Goal: Check status: Check status

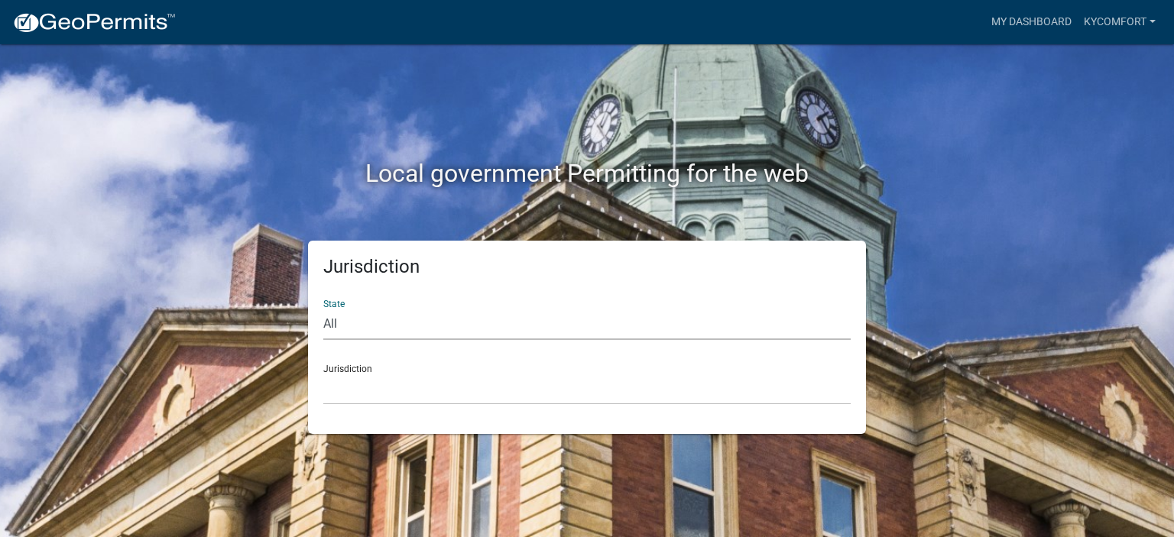
click at [403, 323] on select "All [US_STATE] [US_STATE] [US_STATE] [US_STATE] [US_STATE] [US_STATE] [US_STATE…" at bounding box center [586, 324] width 527 height 31
select select "[US_STATE]"
click at [323, 309] on select "All [US_STATE] [US_STATE] [US_STATE] [US_STATE] [US_STATE] [US_STATE] [US_STATE…" at bounding box center [586, 324] width 527 height 31
click at [374, 371] on div "Jurisdiction City of [GEOGRAPHIC_DATA], [US_STATE] City of [GEOGRAPHIC_DATA], […" at bounding box center [586, 378] width 527 height 53
click at [368, 392] on select "City of [GEOGRAPHIC_DATA], [US_STATE] City of [GEOGRAPHIC_DATA], [US_STATE] Cit…" at bounding box center [586, 389] width 527 height 31
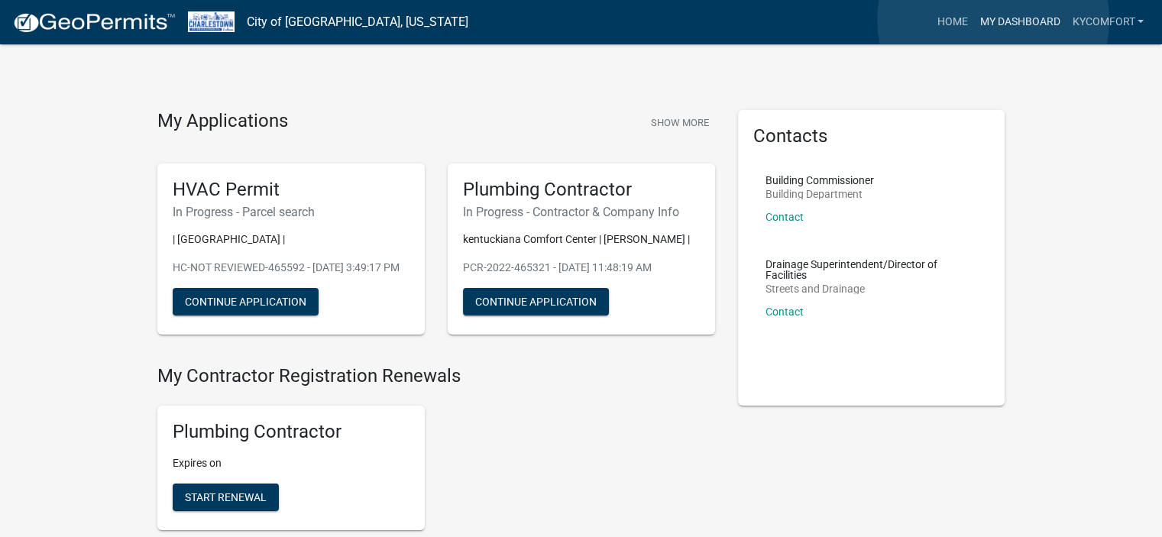
click at [993, 19] on link "My Dashboard" at bounding box center [1019, 22] width 92 height 29
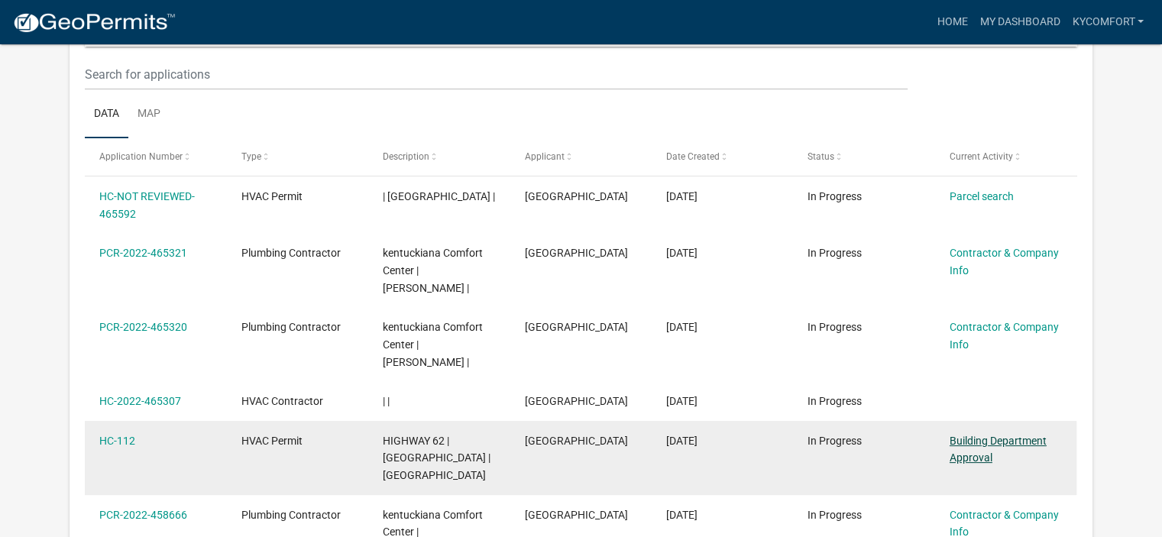
scroll to position [202, 0]
click at [964, 440] on link "Building Department Approval" at bounding box center [998, 450] width 97 height 30
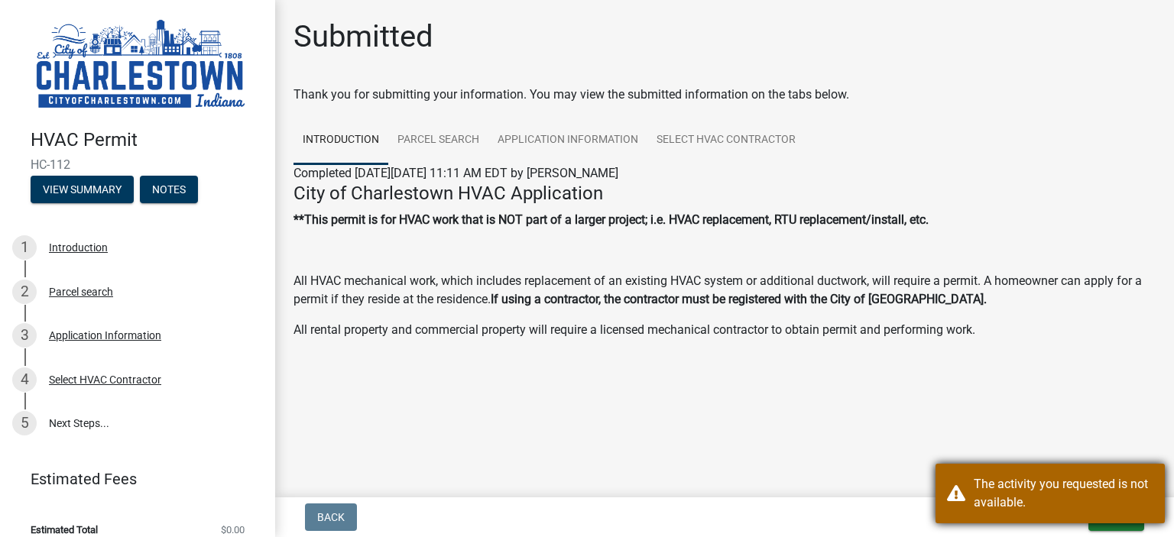
click at [999, 499] on div "The activity you requested is not available." at bounding box center [1063, 493] width 180 height 37
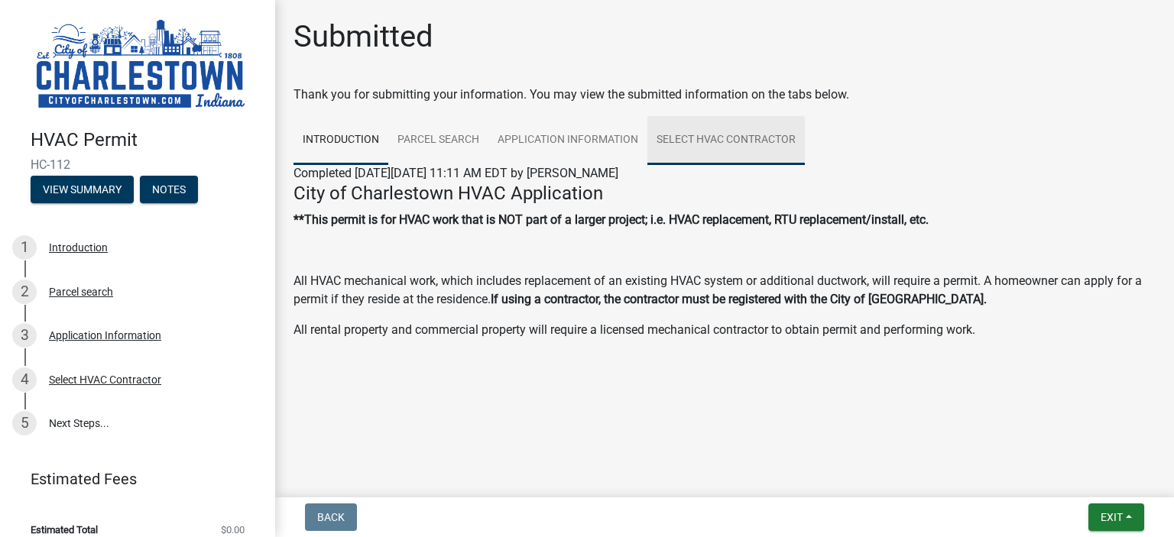
click at [730, 139] on link "Select HVAC Contractor" at bounding box center [725, 140] width 157 height 49
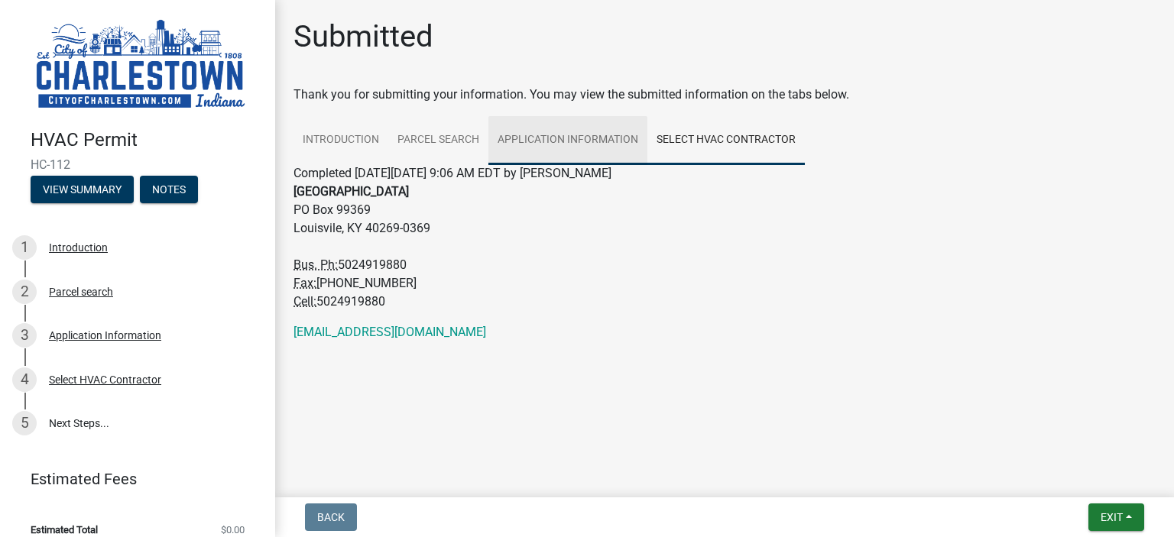
click at [587, 139] on link "Application Information" at bounding box center [567, 140] width 159 height 49
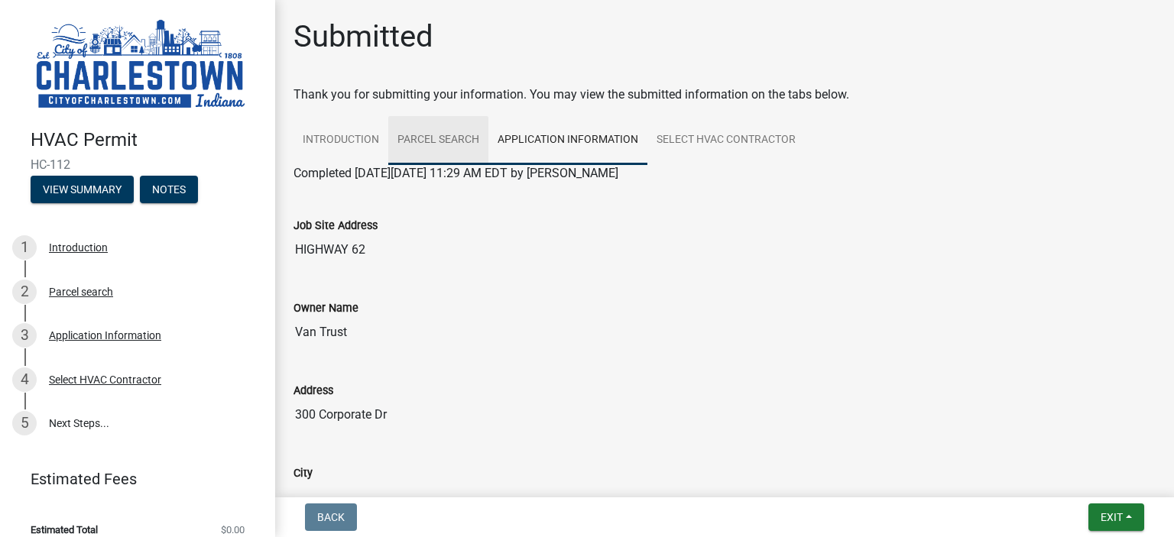
click at [445, 137] on link "Parcel search" at bounding box center [438, 140] width 100 height 49
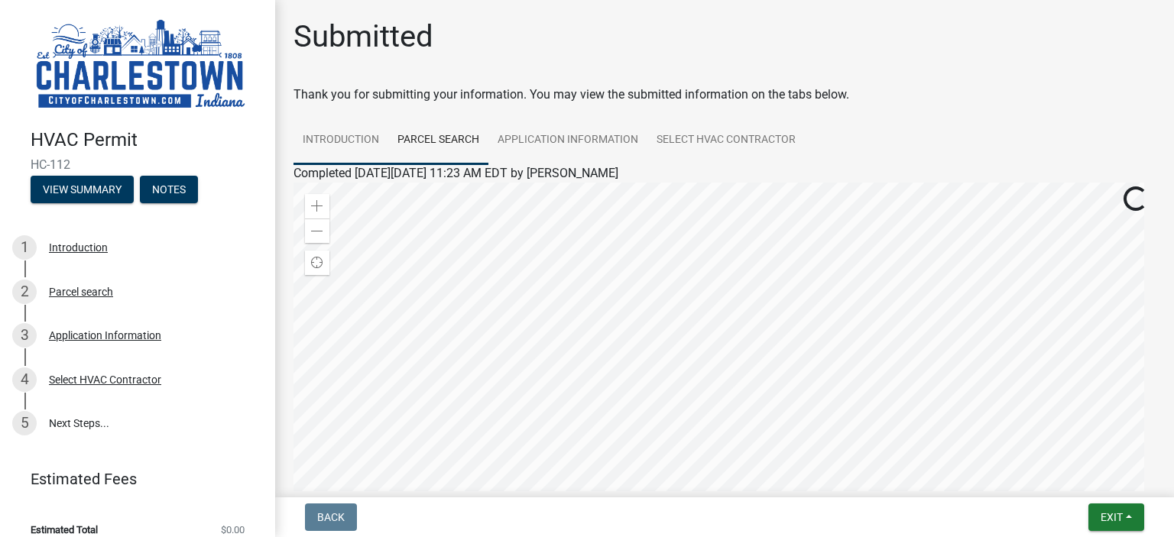
click at [345, 141] on link "Introduction" at bounding box center [340, 140] width 95 height 49
